Goal: Task Accomplishment & Management: Complete application form

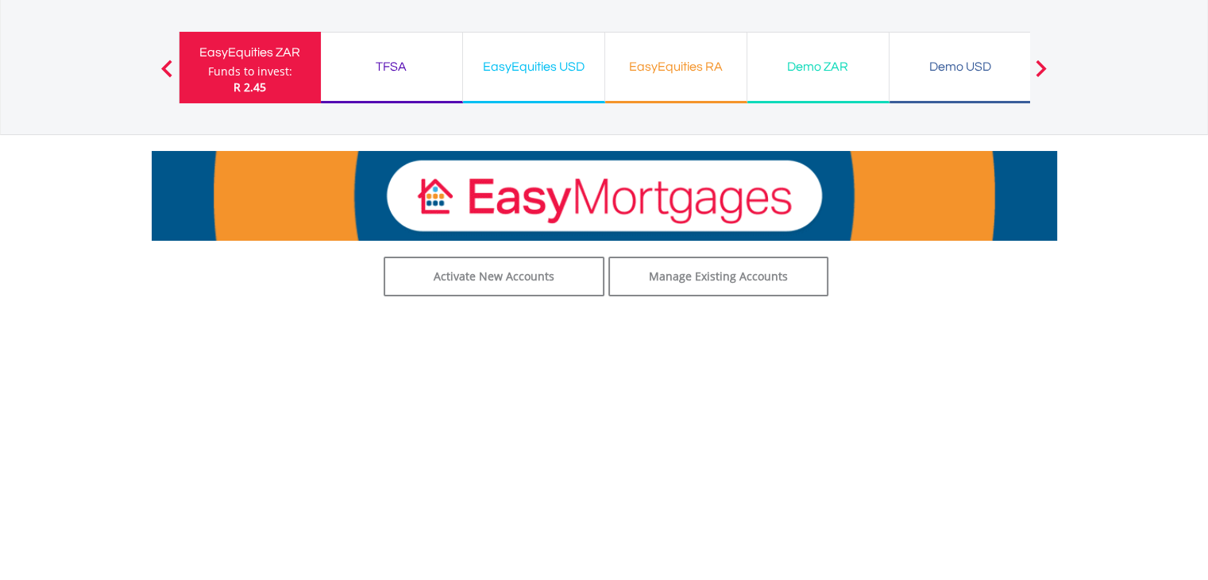
scroll to position [89, 0]
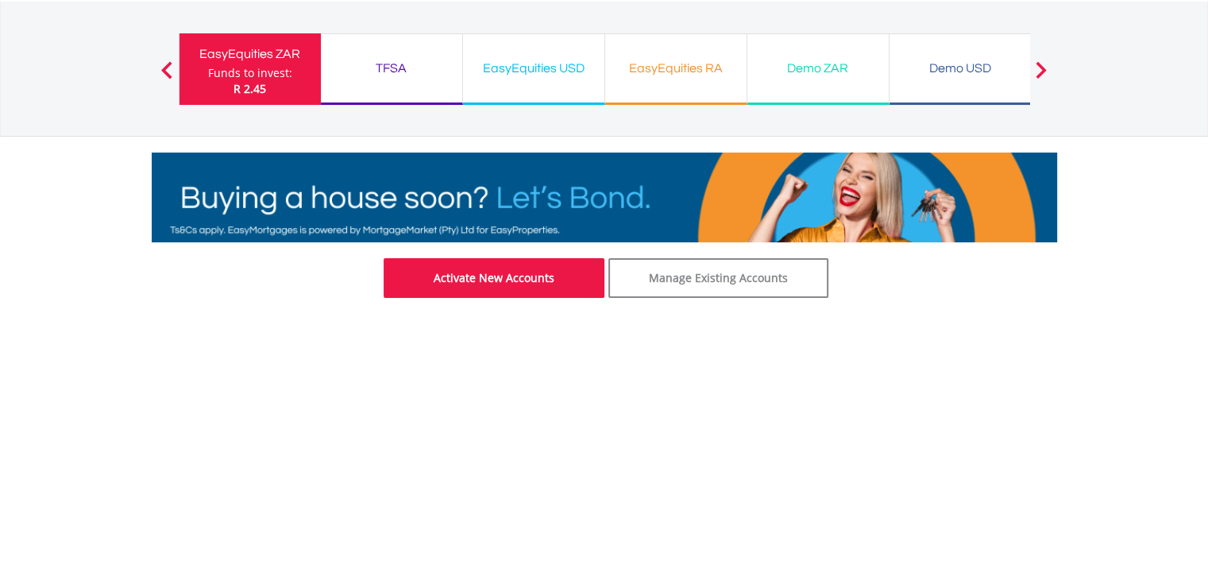
click at [554, 277] on link "Activate New Accounts" at bounding box center [493, 278] width 221 height 40
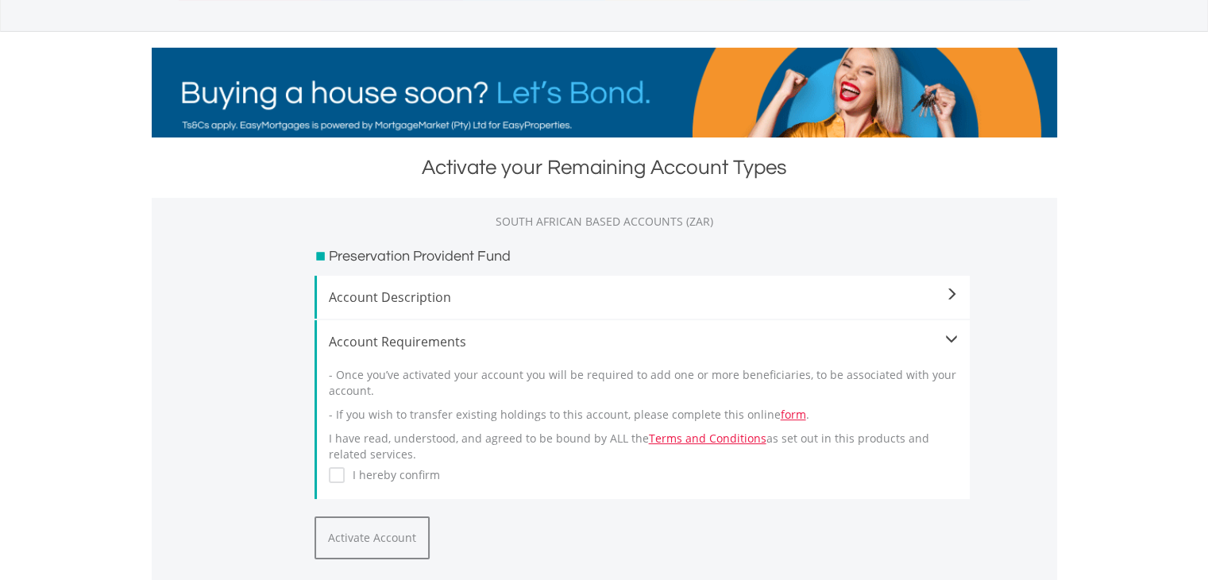
scroll to position [213, 0]
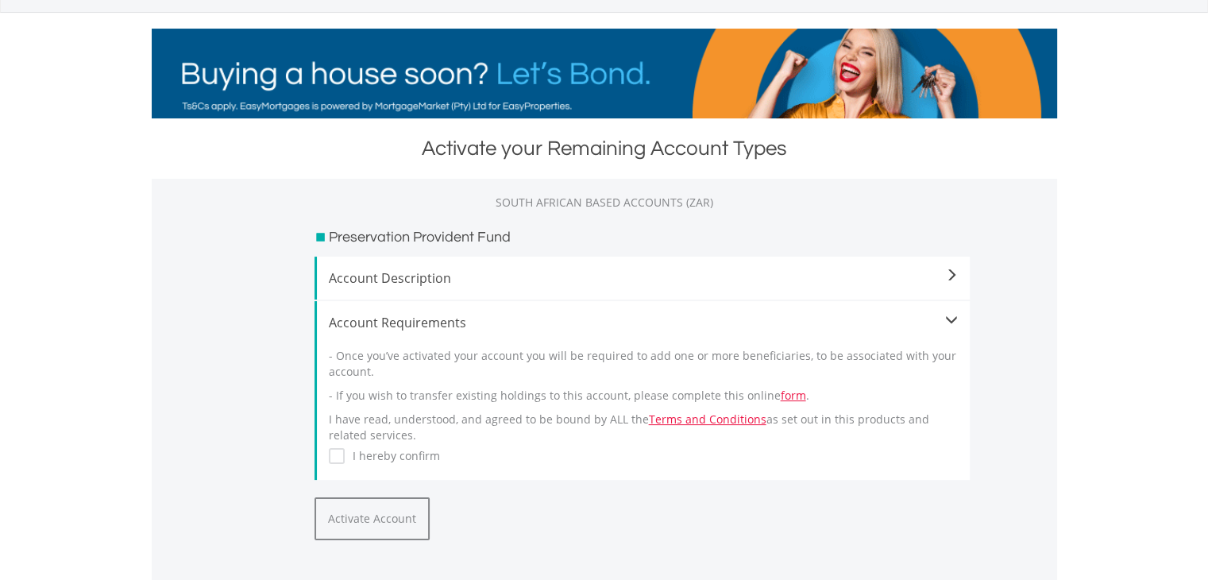
click at [522, 281] on span "Account Description" at bounding box center [643, 277] width 629 height 19
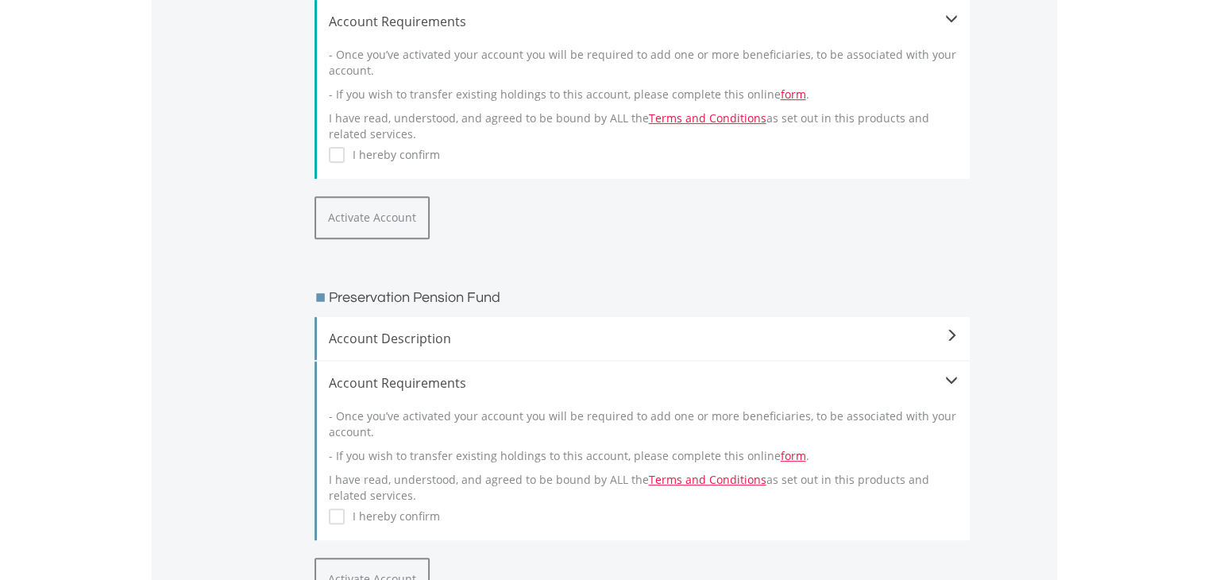
scroll to position [597, 0]
click at [516, 344] on span "Account Description" at bounding box center [643, 334] width 629 height 19
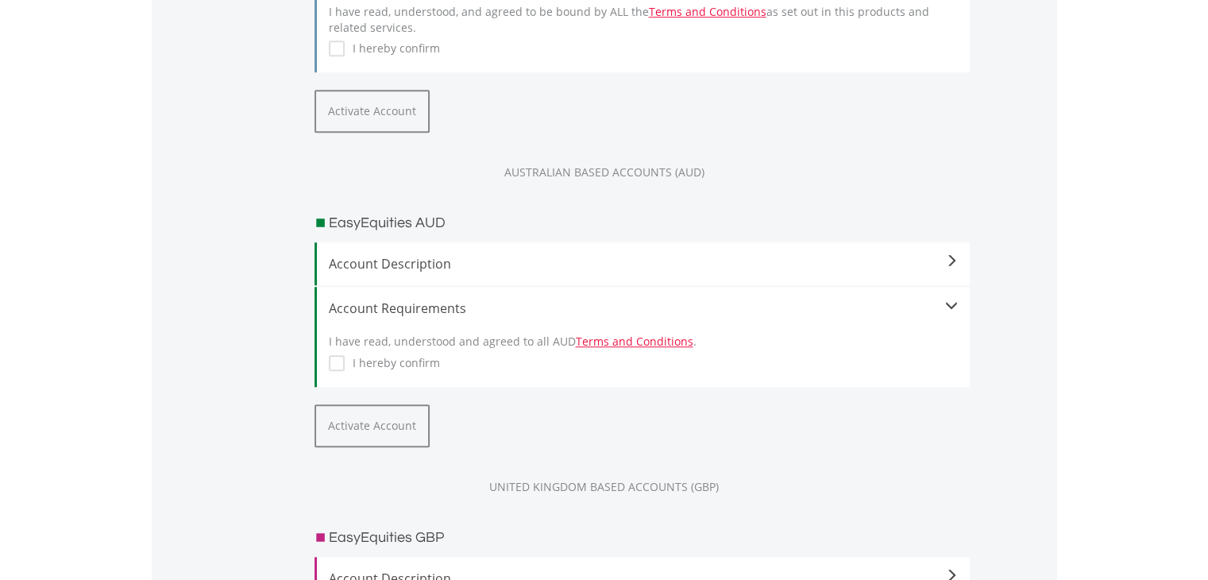
scroll to position [1159, 0]
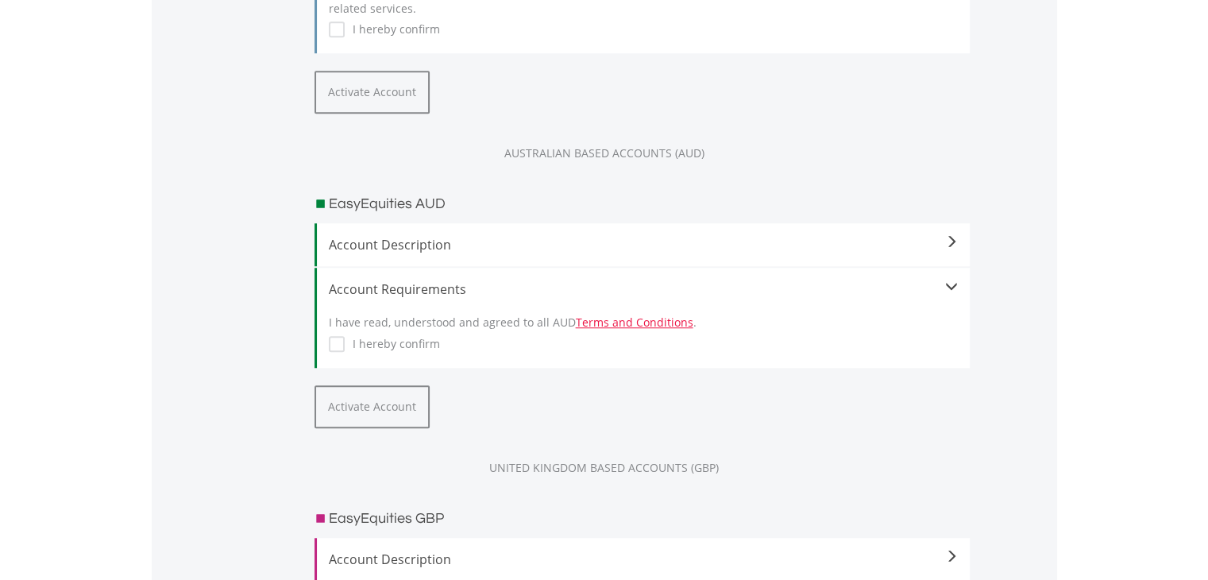
click at [457, 261] on div "Account Description By activating your Australian currency, you will get access…" at bounding box center [641, 244] width 655 height 43
click at [458, 254] on span "Account Description" at bounding box center [643, 244] width 629 height 19
